Goal: Transaction & Acquisition: Purchase product/service

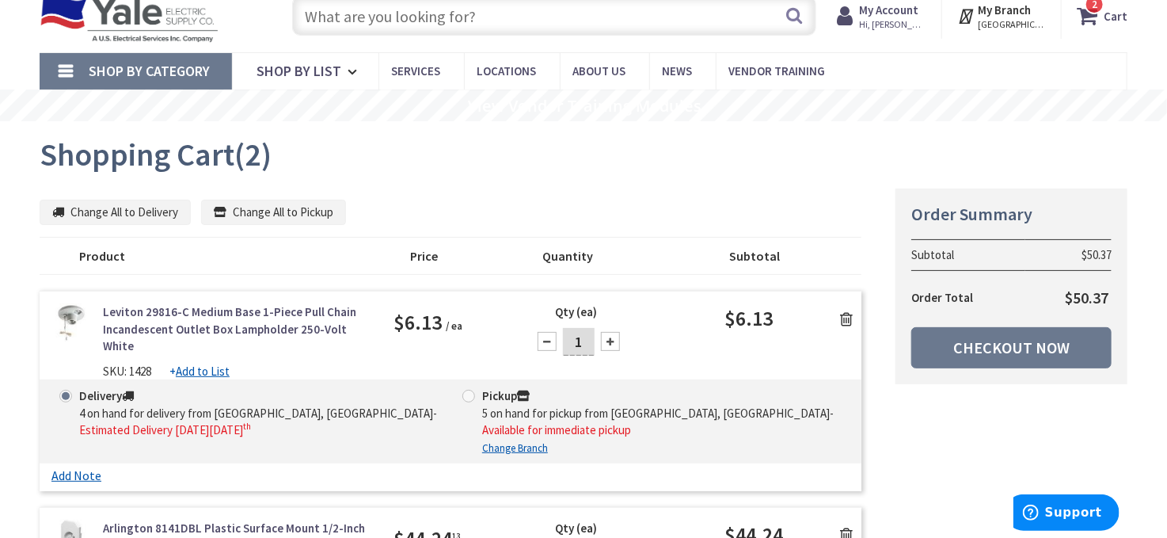
scroll to position [158, 0]
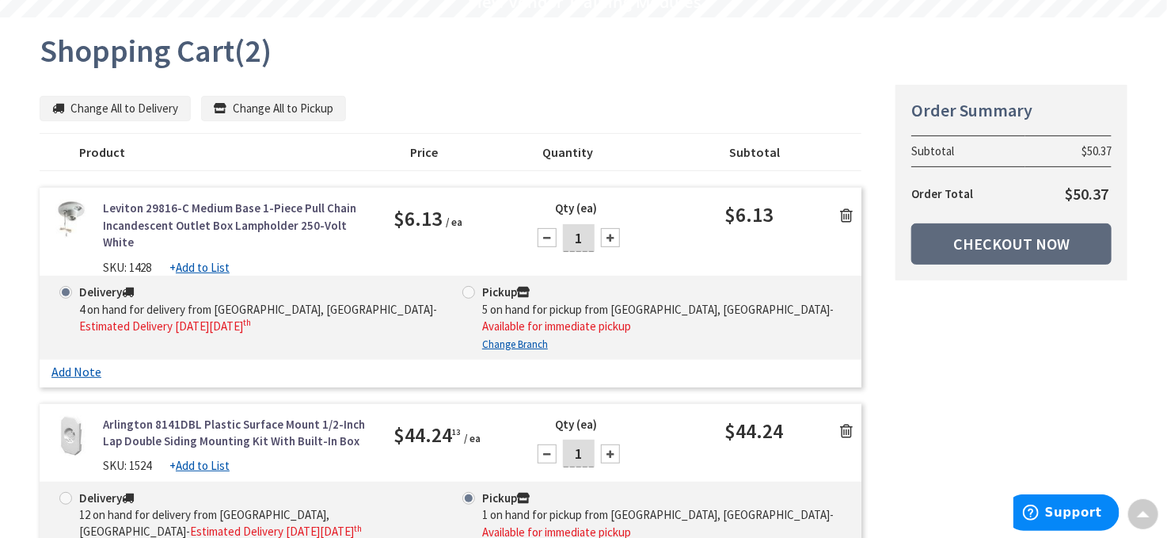
click at [977, 259] on link "Checkout Now" at bounding box center [1012, 243] width 200 height 41
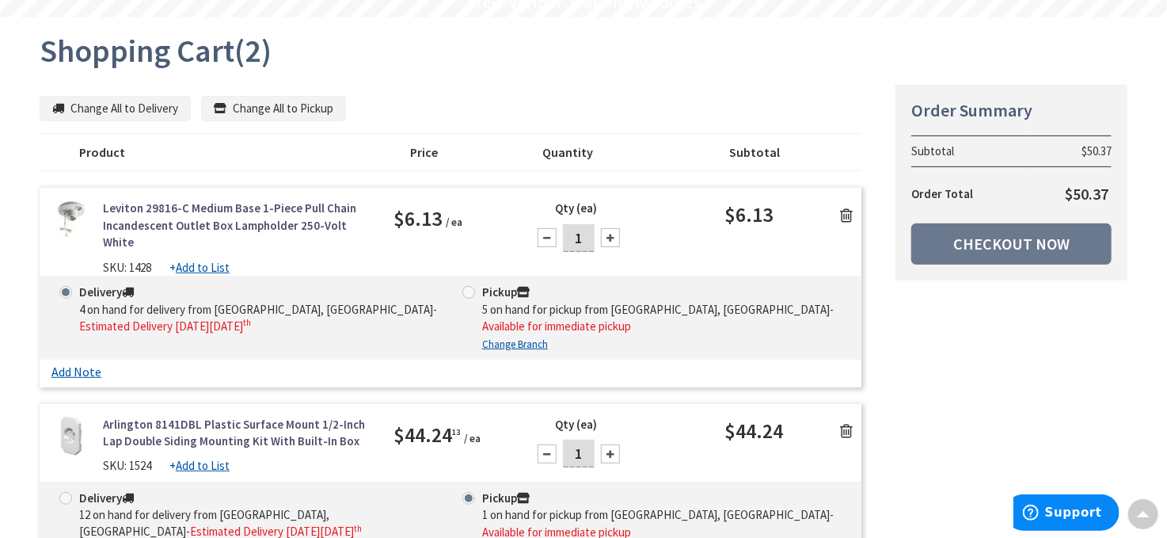
click at [474, 285] on label "Pickup 5 on hand for pickup from [GEOGRAPHIC_DATA], [GEOGRAPHIC_DATA] - Availab…" at bounding box center [652, 309] width 379 height 51
click at [474, 287] on input "Pickup 5 on hand for pickup from [GEOGRAPHIC_DATA], [GEOGRAPHIC_DATA] - Availab…" at bounding box center [472, 292] width 10 height 10
radio input "true"
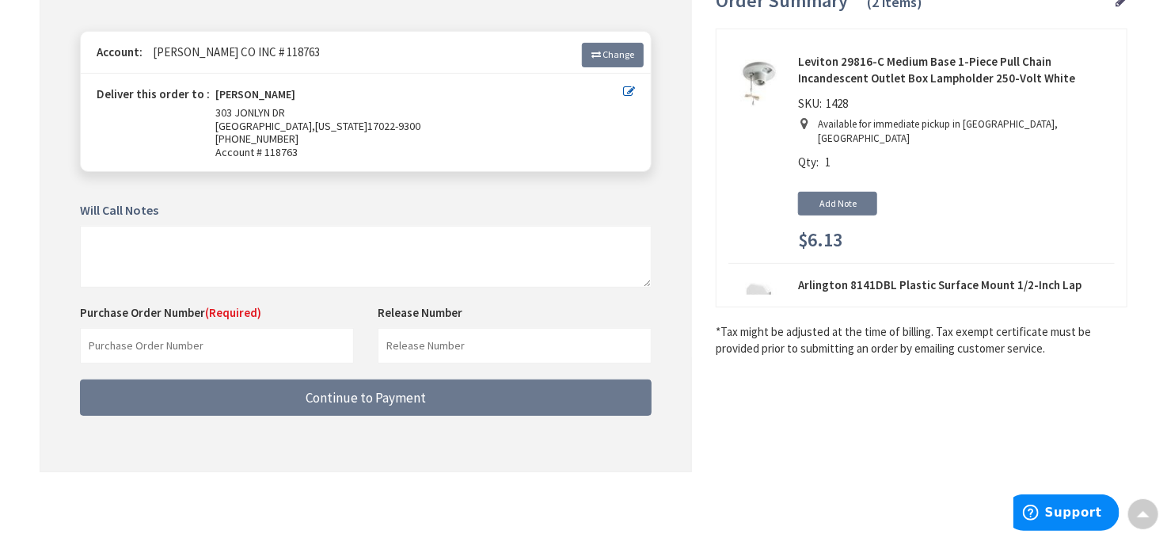
scroll to position [202, 0]
click at [280, 345] on input "text" at bounding box center [217, 346] width 274 height 36
paste input "27365061"
type input "27365061"
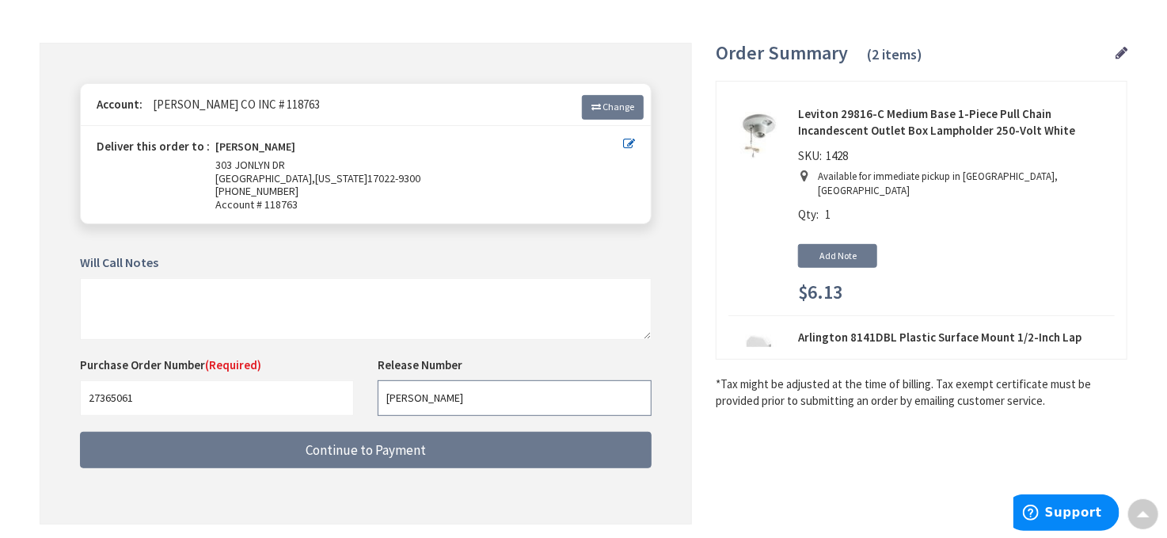
scroll to position [123, 0]
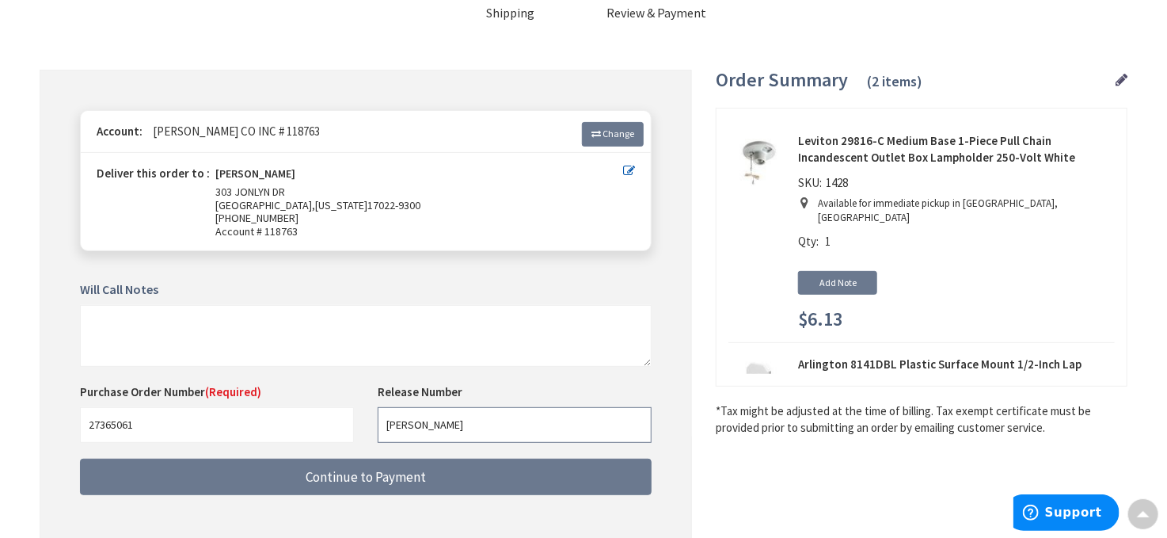
click at [387, 419] on input "Snyder" at bounding box center [515, 425] width 274 height 36
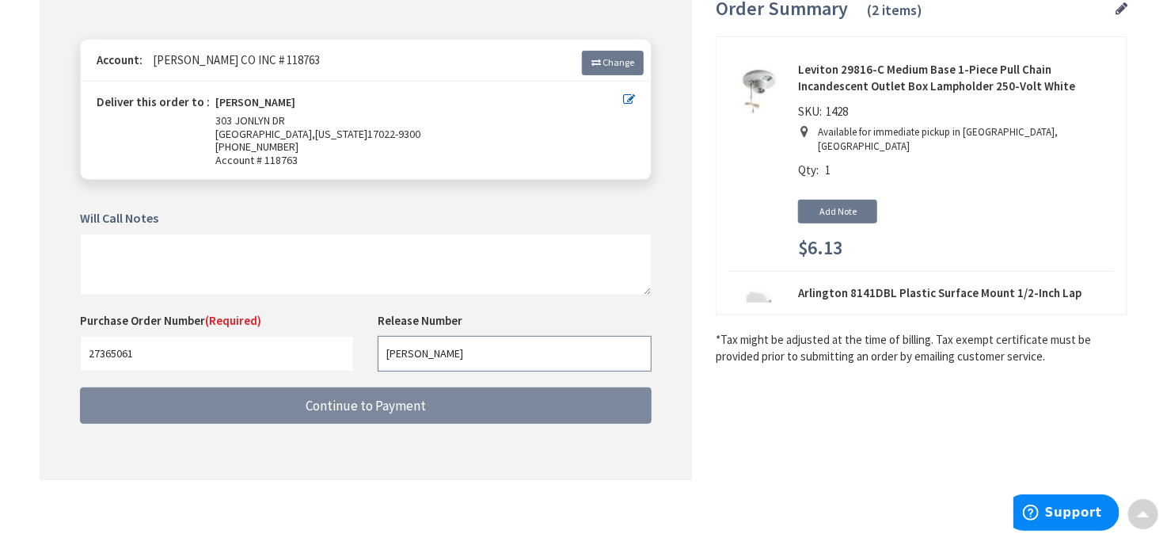
scroll to position [202, 0]
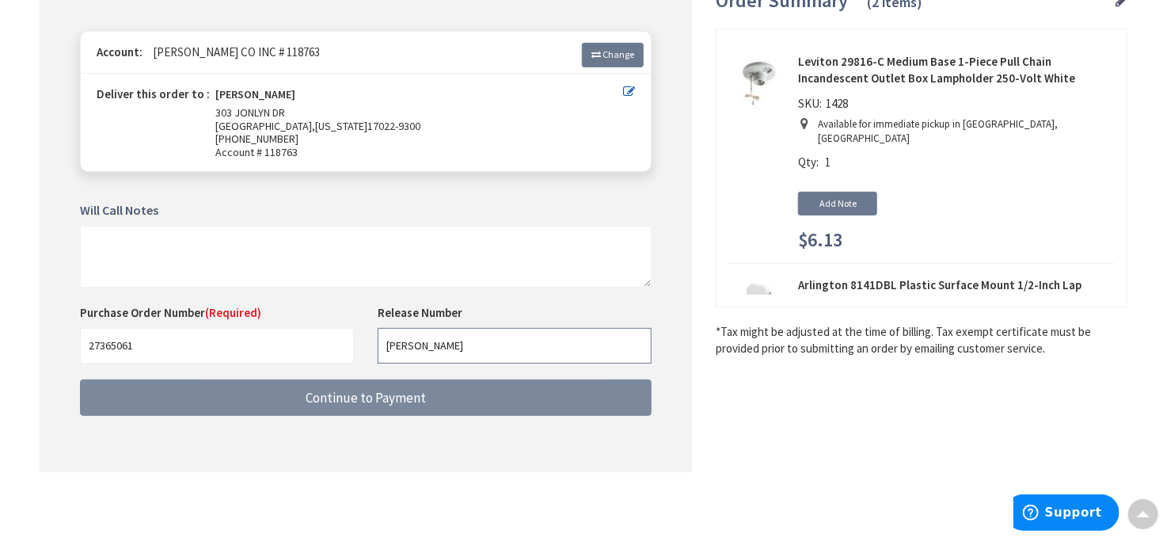
type input "Snyder"
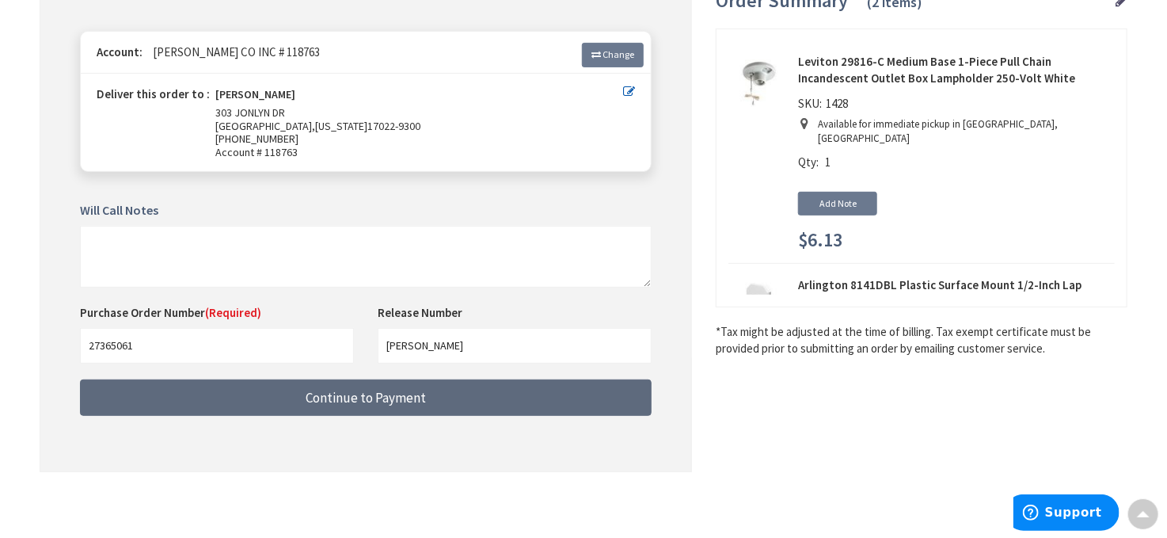
click at [509, 402] on button "Continue to Payment" at bounding box center [366, 397] width 572 height 37
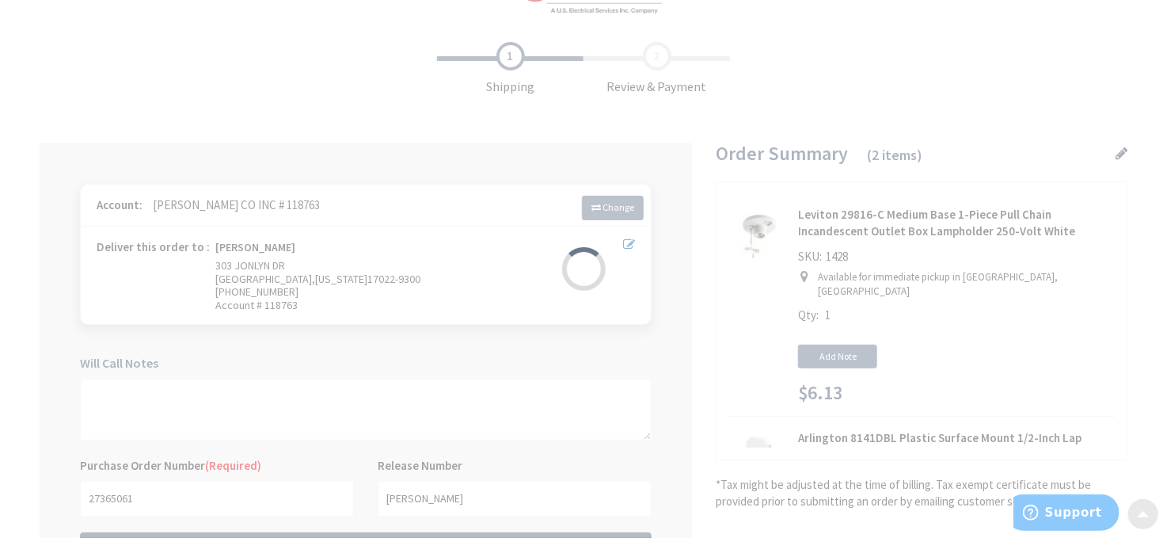
scroll to position [44, 0]
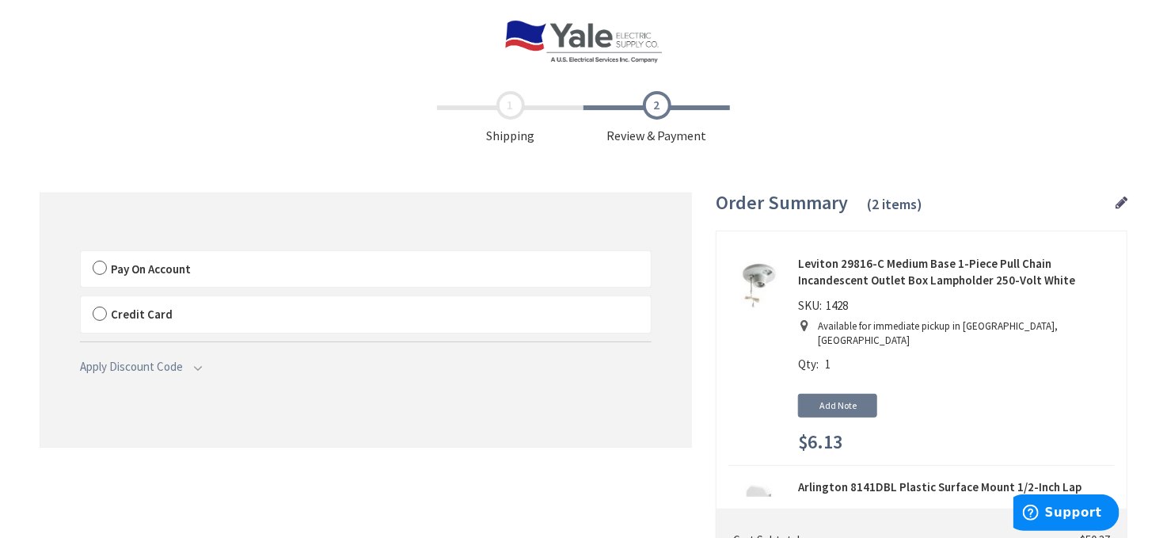
click at [135, 272] on span "Pay On Account" at bounding box center [151, 268] width 80 height 15
click at [98, 264] on label "Pay On Account" at bounding box center [366, 269] width 570 height 36
click at [81, 254] on input "Pay On Account" at bounding box center [81, 254] width 0 height 0
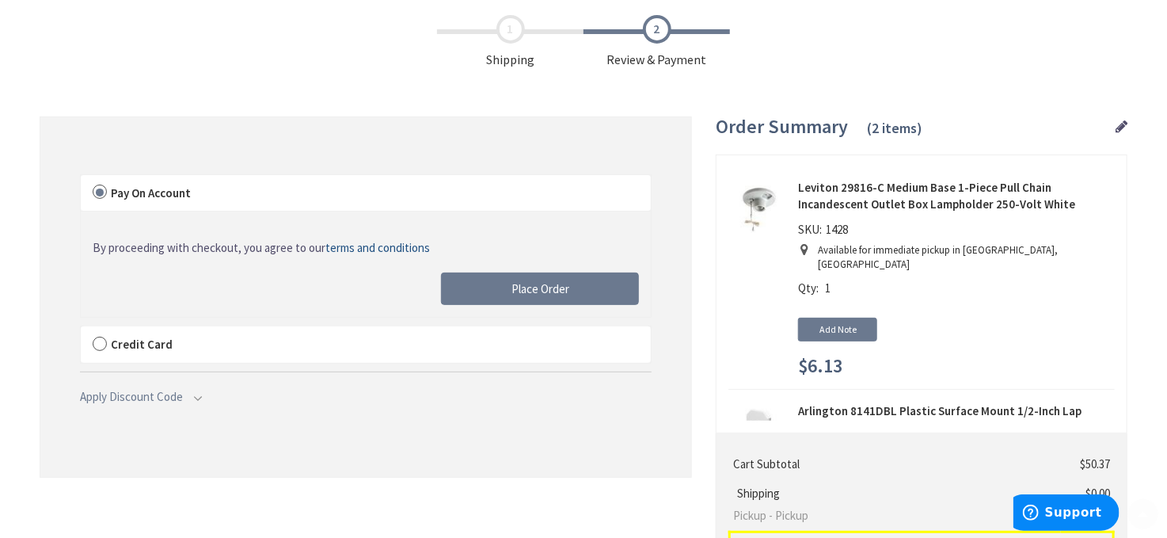
scroll to position [158, 0]
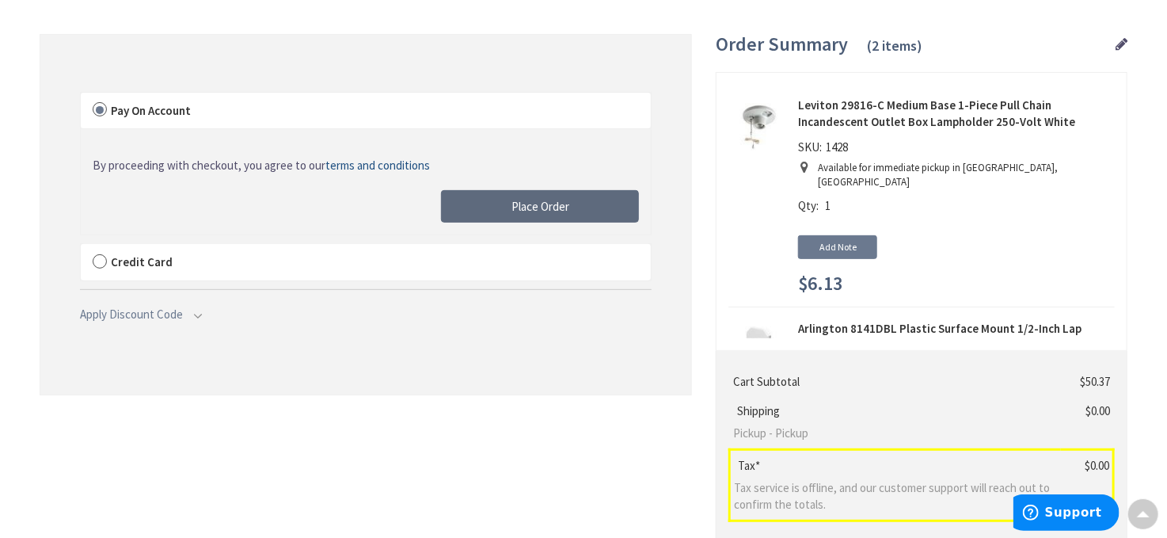
click at [535, 219] on button "Place Order" at bounding box center [540, 206] width 198 height 33
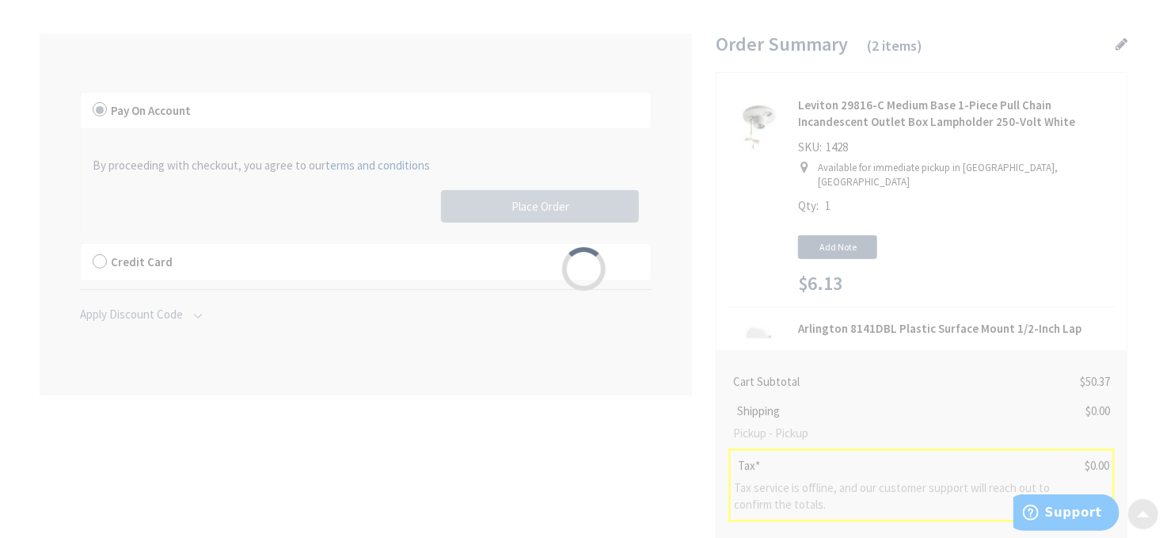
click at [592, 201] on div "Please wait..." at bounding box center [583, 269] width 1167 height 538
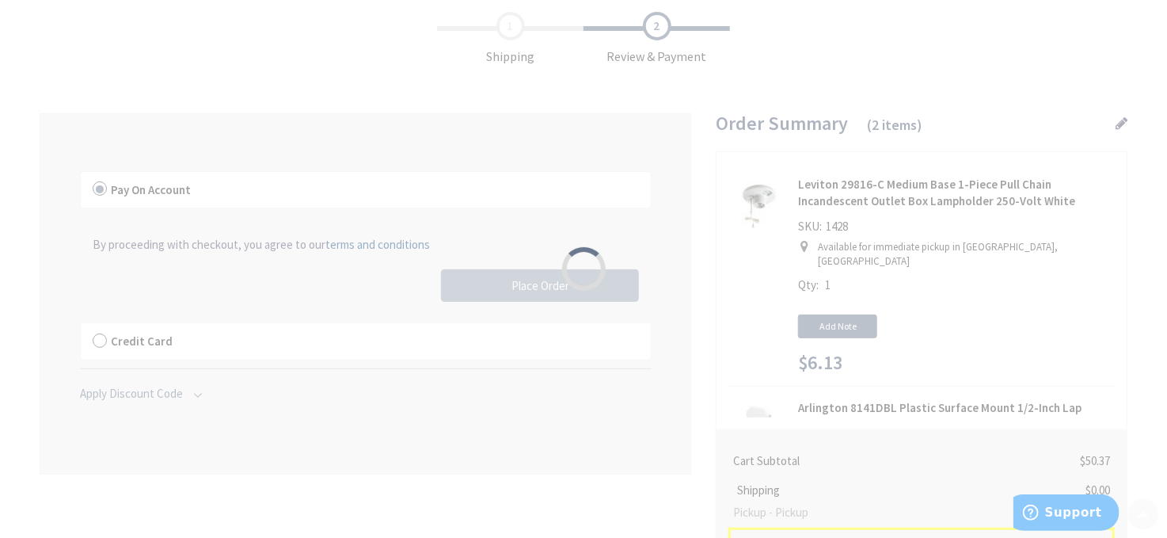
scroll to position [0, 0]
